Goal: Information Seeking & Learning: Find specific fact

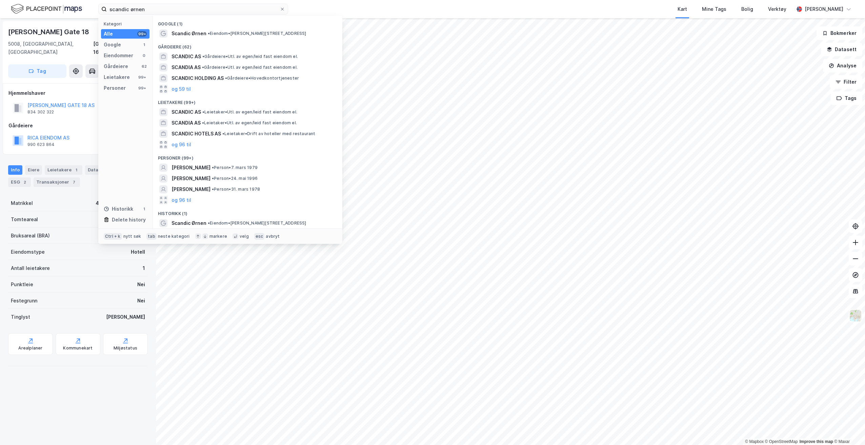
click at [235, 8] on input "scandic ørnen" at bounding box center [193, 9] width 173 height 10
click at [235, 7] on input "scandic ørnen" at bounding box center [193, 9] width 173 height 10
drag, startPoint x: 235, startPoint y: 7, endPoint x: 53, endPoint y: 8, distance: 182.0
click at [53, 8] on div "scandic ørnen Kategori Alle 99+ Google 1 Eiendommer 0 Gårdeiere 62 Leietakere 9…" at bounding box center [432, 9] width 865 height 18
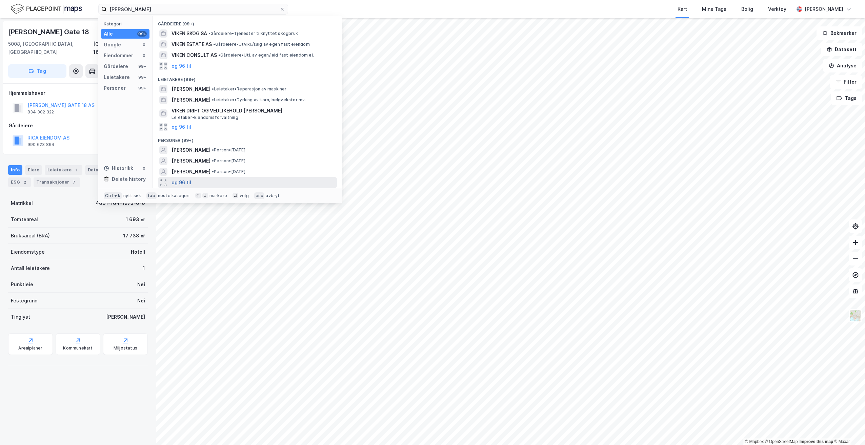
click at [184, 182] on button "og 96 til" at bounding box center [181, 183] width 20 height 8
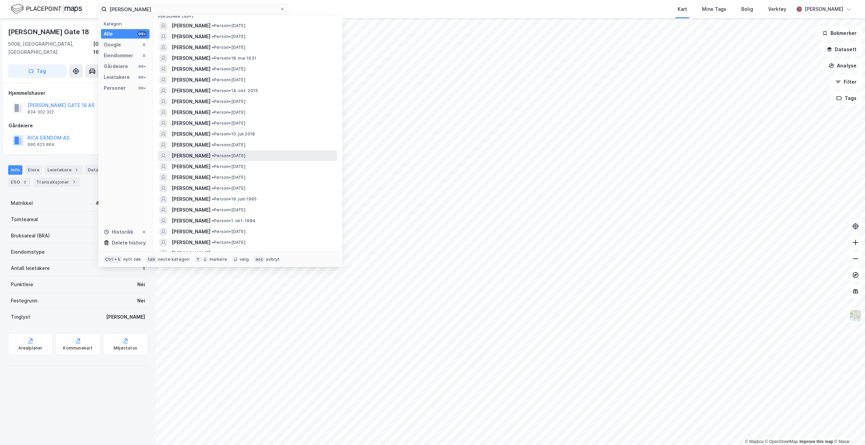
scroll to position [136, 0]
click at [200, 199] on span "[PERSON_NAME]" at bounding box center [190, 199] width 39 height 8
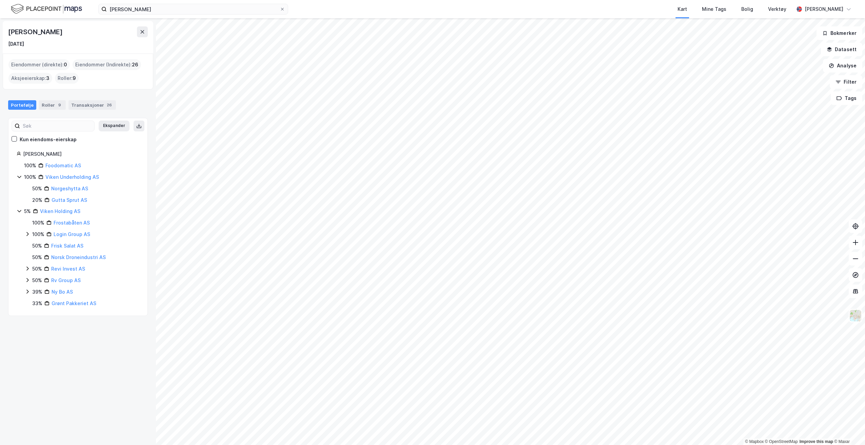
click at [18, 176] on icon at bounding box center [19, 177] width 4 height 2
click at [18, 176] on icon at bounding box center [19, 176] width 5 height 5
click at [51, 106] on div "Roller 9" at bounding box center [52, 104] width 27 height 9
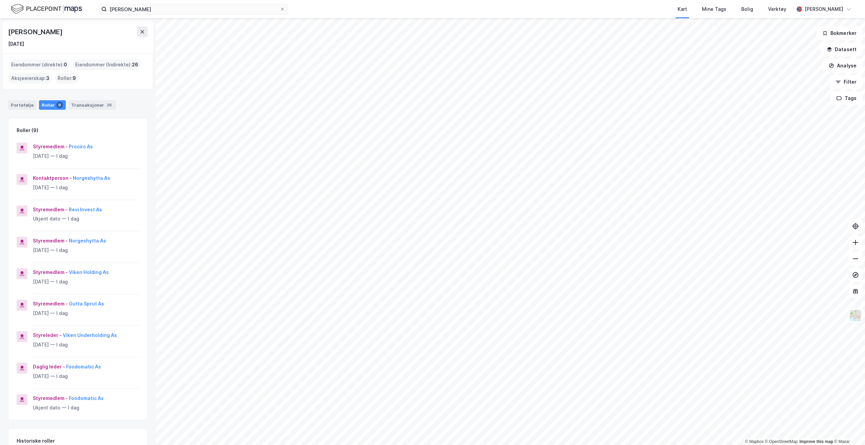
click at [84, 110] on div "Portefølje Roller 9 Transaksjoner 26" at bounding box center [78, 102] width 156 height 20
click at [86, 106] on div "Transaksjoner 26" at bounding box center [91, 104] width 47 height 9
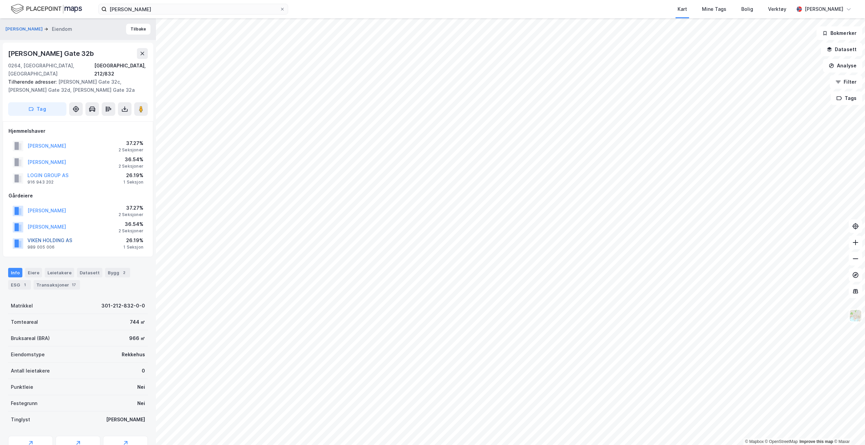
click at [0, 0] on button "VIKEN HOLDING AS" at bounding box center [0, 0] width 0 height 0
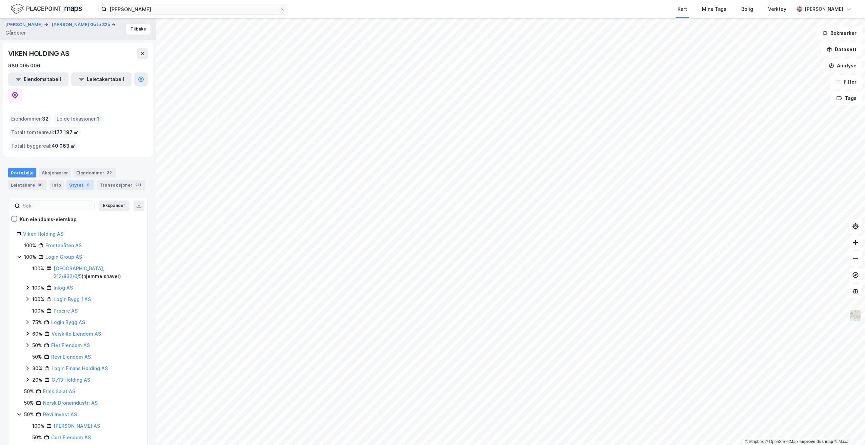
click at [73, 180] on div "Styret 6" at bounding box center [80, 184] width 28 height 9
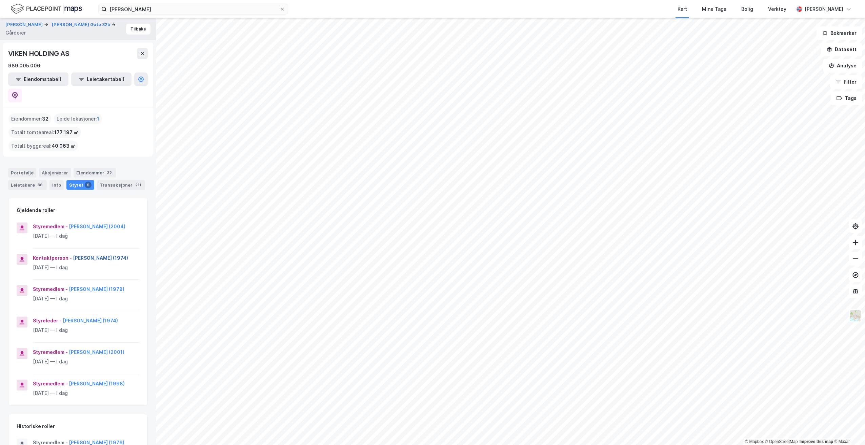
click at [0, 0] on button "[PERSON_NAME] (1974)" at bounding box center [0, 0] width 0 height 0
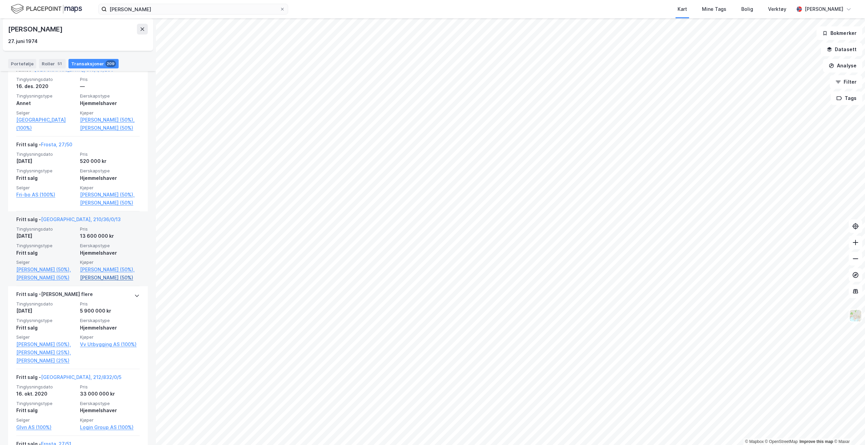
scroll to position [4067, 0]
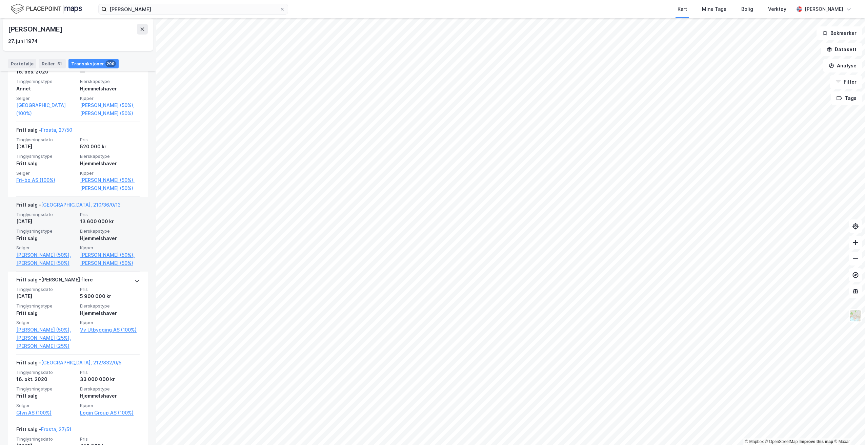
click at [108, 218] on span "Pris" at bounding box center [110, 215] width 60 height 6
click at [55, 208] on link "[GEOGRAPHIC_DATA], 210/36/0/13" at bounding box center [81, 205] width 80 height 6
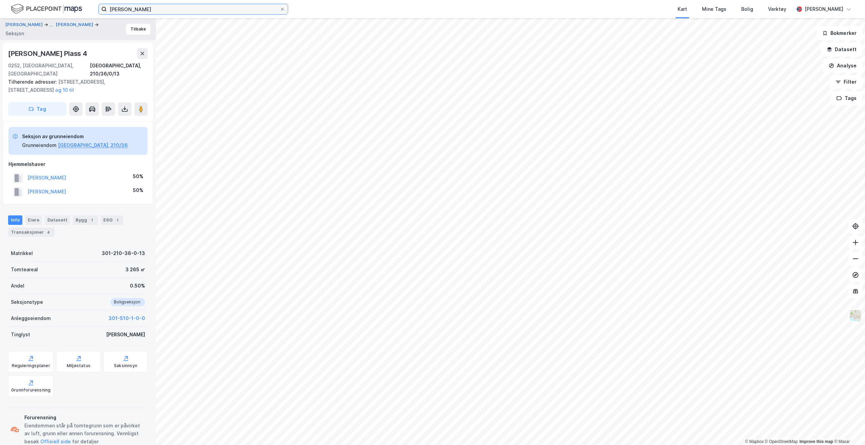
click at [203, 12] on input "[PERSON_NAME]" at bounding box center [193, 9] width 173 height 10
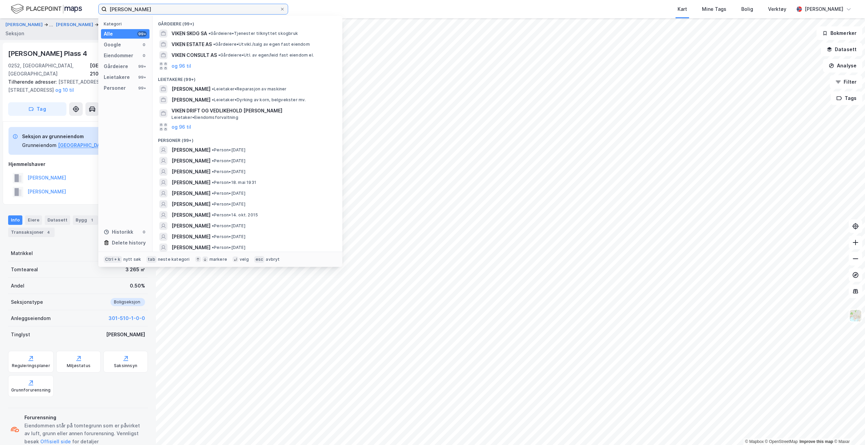
click at [203, 12] on input "[PERSON_NAME]" at bounding box center [193, 9] width 173 height 10
type input "[PERSON_NAME]"
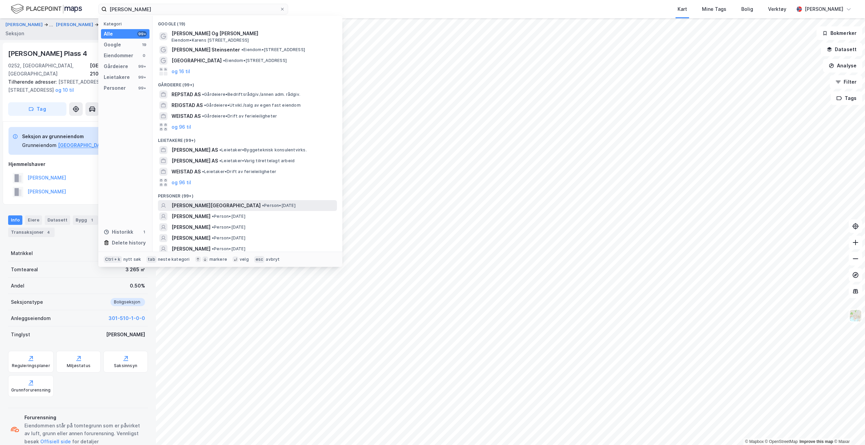
click at [230, 202] on span "[PERSON_NAME][GEOGRAPHIC_DATA]" at bounding box center [215, 206] width 89 height 8
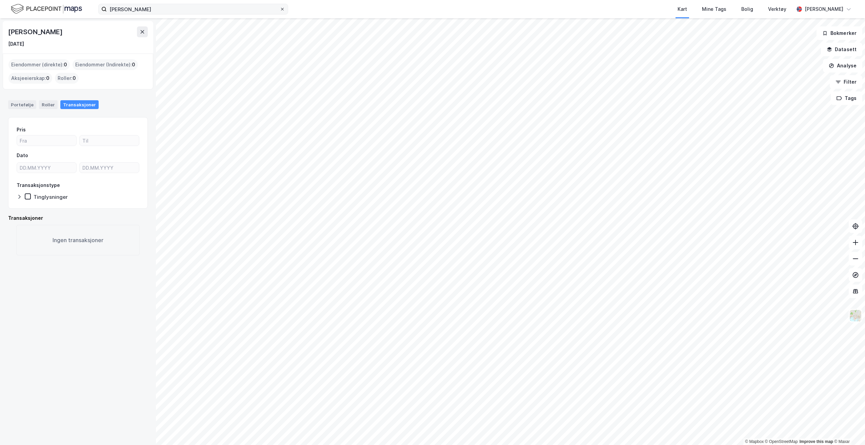
click at [284, 10] on icon at bounding box center [282, 9] width 4 height 4
click at [280, 10] on input "[PERSON_NAME]" at bounding box center [193, 9] width 173 height 10
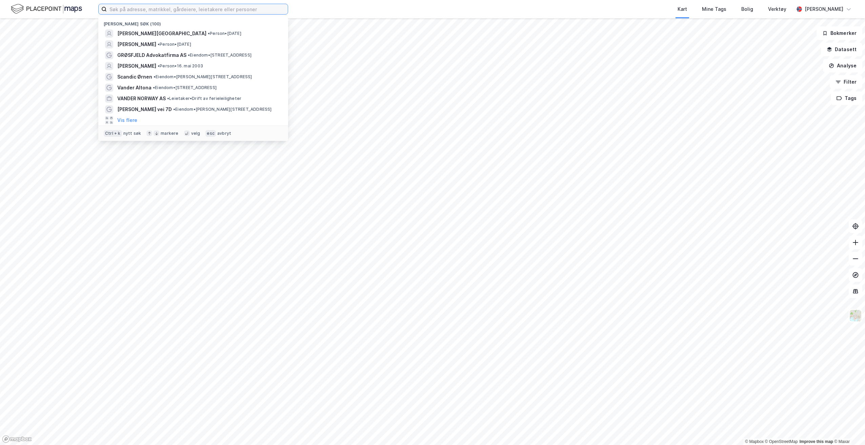
click at [259, 11] on input at bounding box center [197, 9] width 181 height 10
type input "l"
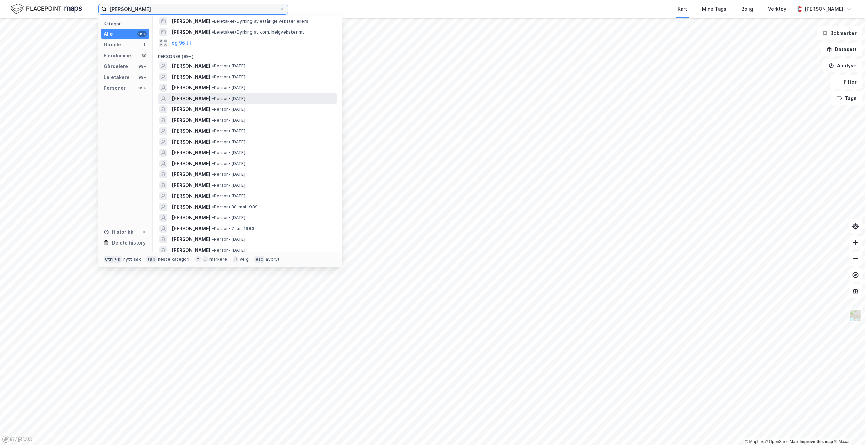
scroll to position [169, 0]
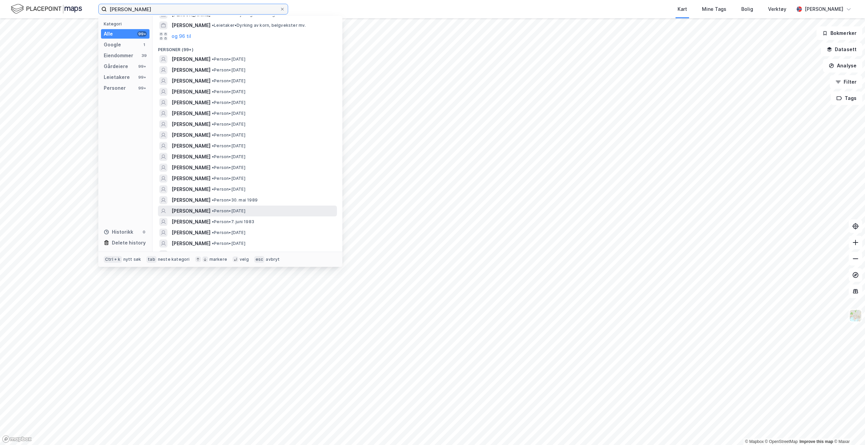
type input "[PERSON_NAME]"
click at [265, 209] on div "[PERSON_NAME] • Person • [DATE]" at bounding box center [253, 211] width 164 height 8
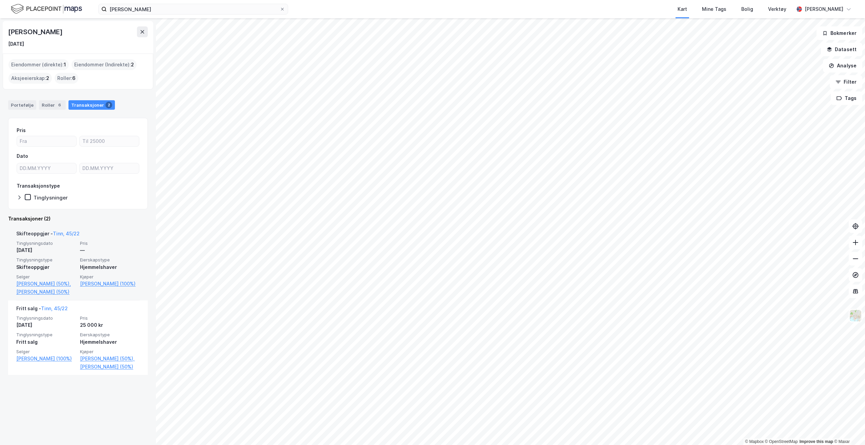
click at [73, 230] on div "Skifteoppgjør - Tinn, 45/22" at bounding box center [47, 235] width 63 height 11
click at [71, 232] on link "Tinn, 45/22" at bounding box center [66, 234] width 27 height 6
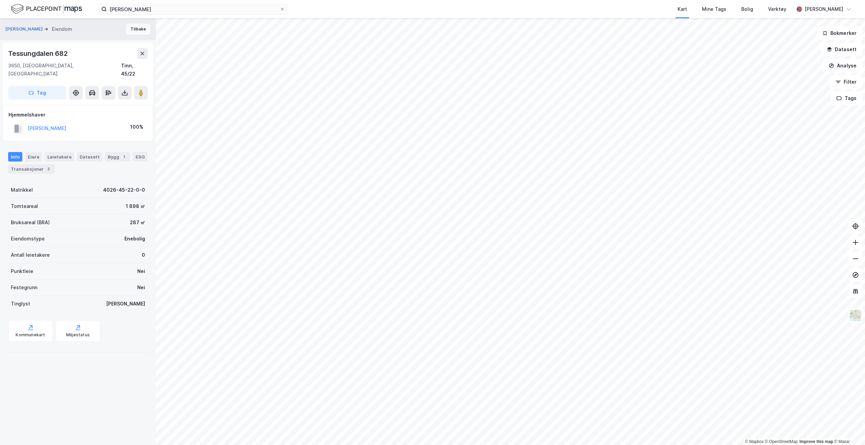
click at [131, 29] on button "Tilbake" at bounding box center [138, 29] width 24 height 11
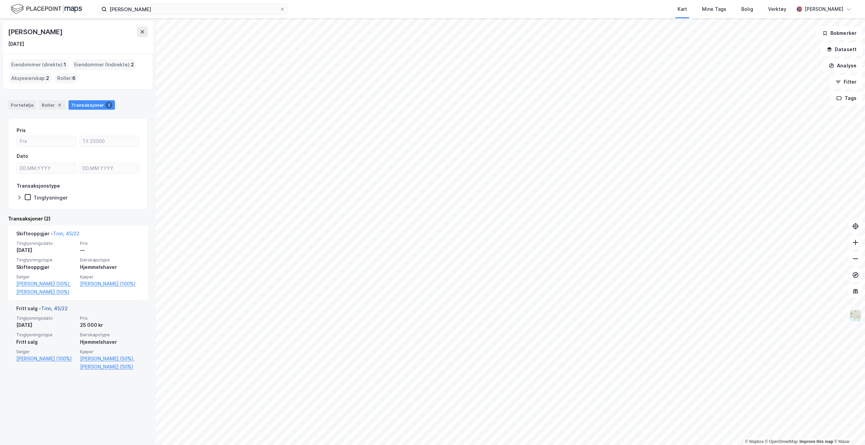
click at [50, 311] on link "Tinn, 45/22" at bounding box center [54, 309] width 27 height 6
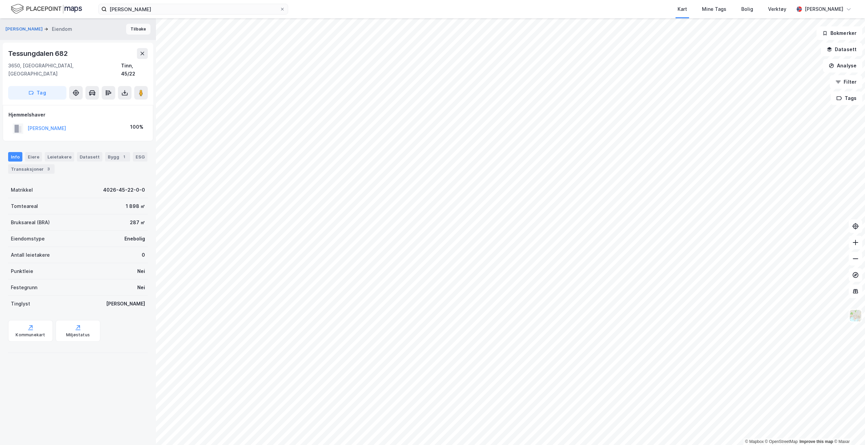
click at [134, 28] on button "Tilbake" at bounding box center [138, 29] width 24 height 11
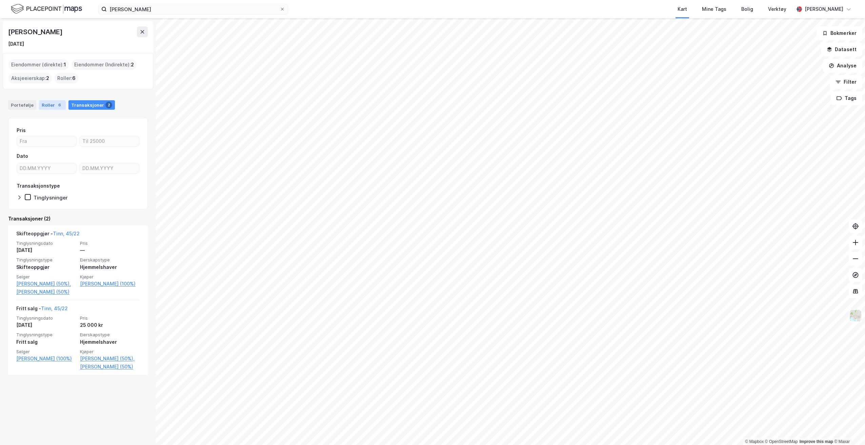
click at [46, 109] on div "Roller 6" at bounding box center [52, 104] width 27 height 9
